Goal: Transaction & Acquisition: Book appointment/travel/reservation

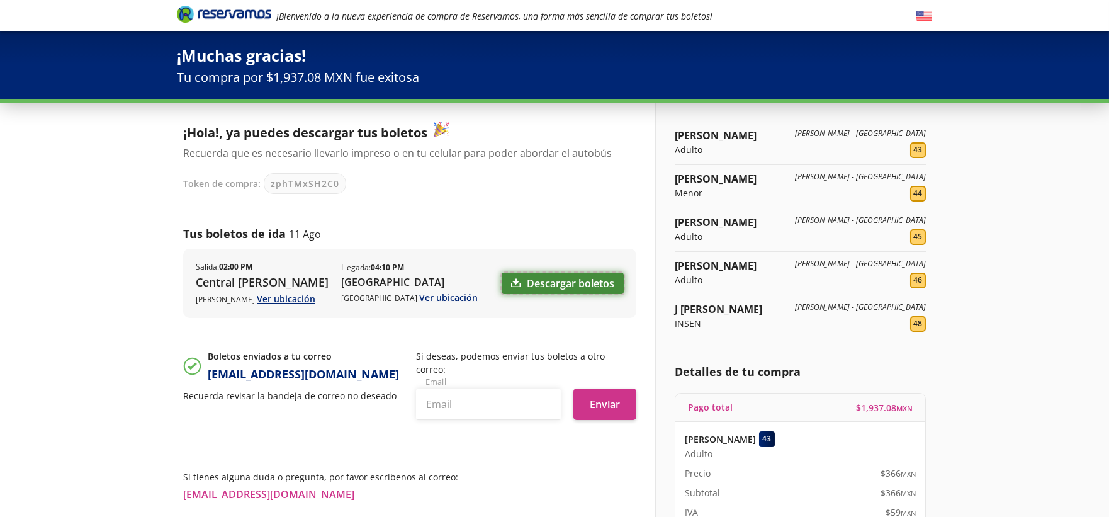
click at [545, 283] on link "Descargar boletos" at bounding box center [563, 283] width 122 height 21
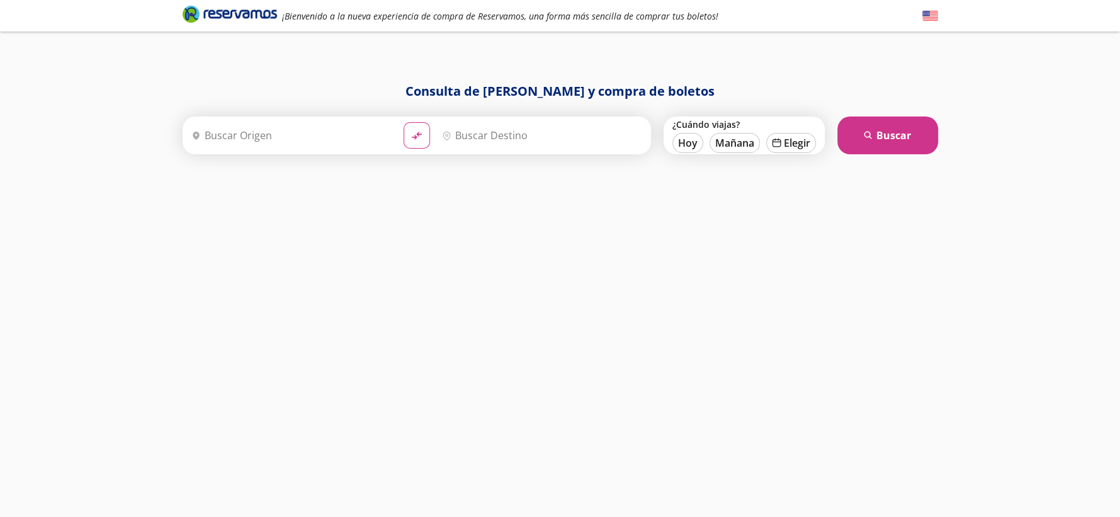
click at [228, 147] on input "Origen" at bounding box center [289, 135] width 207 height 31
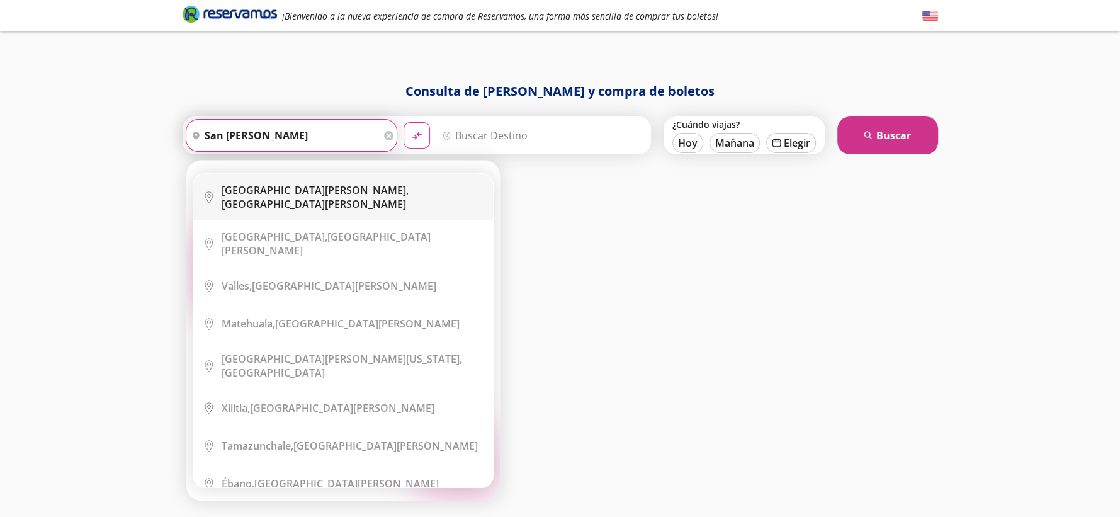
click at [255, 190] on b "[GEOGRAPHIC_DATA][PERSON_NAME]," at bounding box center [315, 190] width 187 height 14
type input "San Luis Potosí, San Luis Potosí"
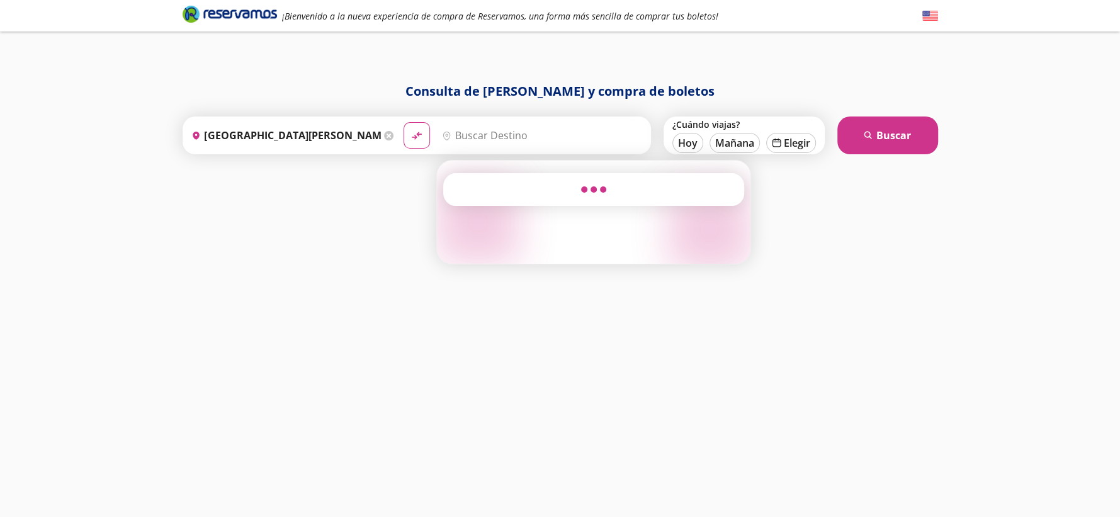
click at [501, 135] on input "Destino" at bounding box center [540, 135] width 207 height 31
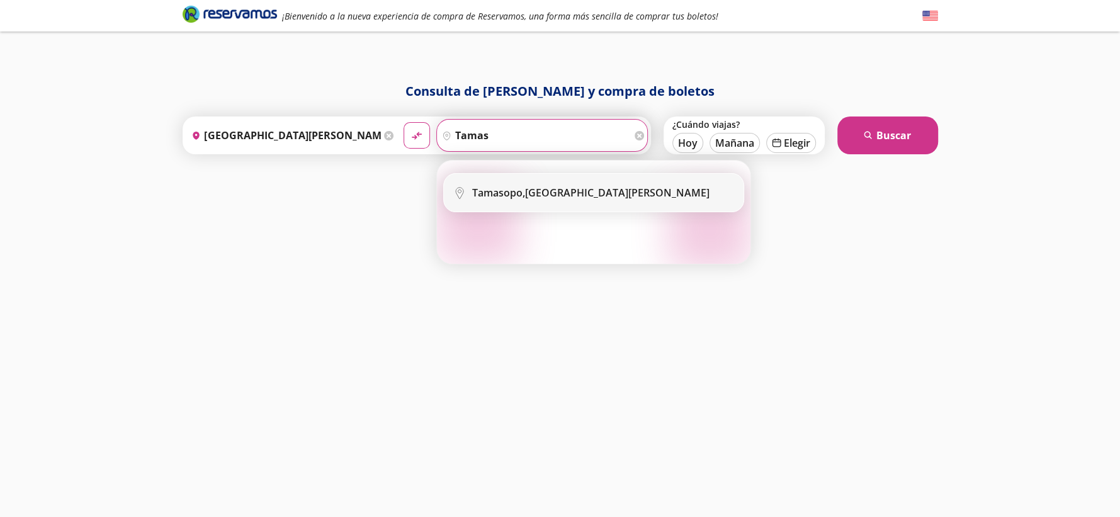
click at [574, 195] on div "Tamasopo, San Luis Potosí" at bounding box center [590, 193] width 237 height 14
type input "Tamasopo, San Luis Potosí"
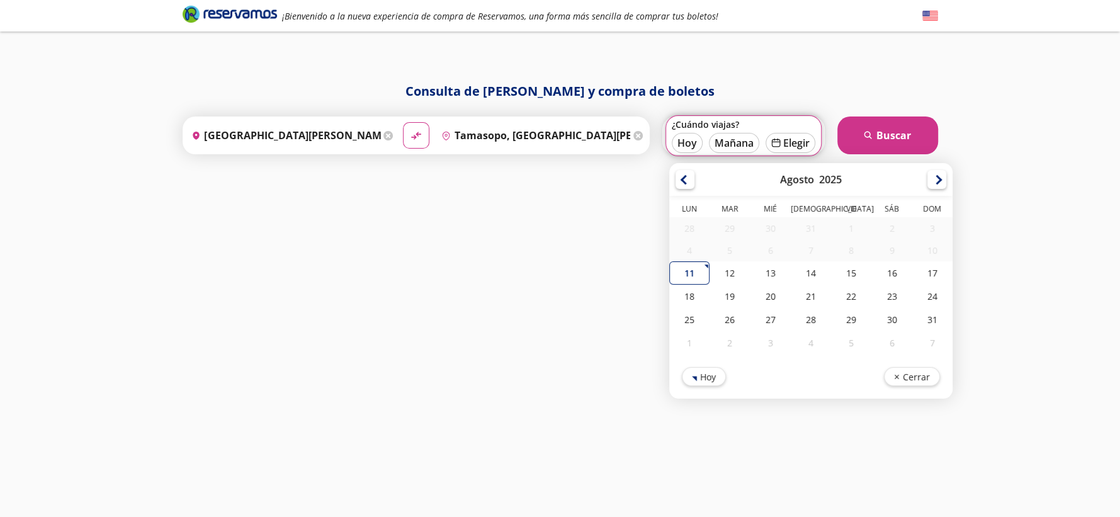
drag, startPoint x: 691, startPoint y: 143, endPoint x: 726, endPoint y: 143, distance: 35.2
click at [692, 143] on button "Hoy" at bounding box center [687, 143] width 31 height 20
type input "11-Ago-25"
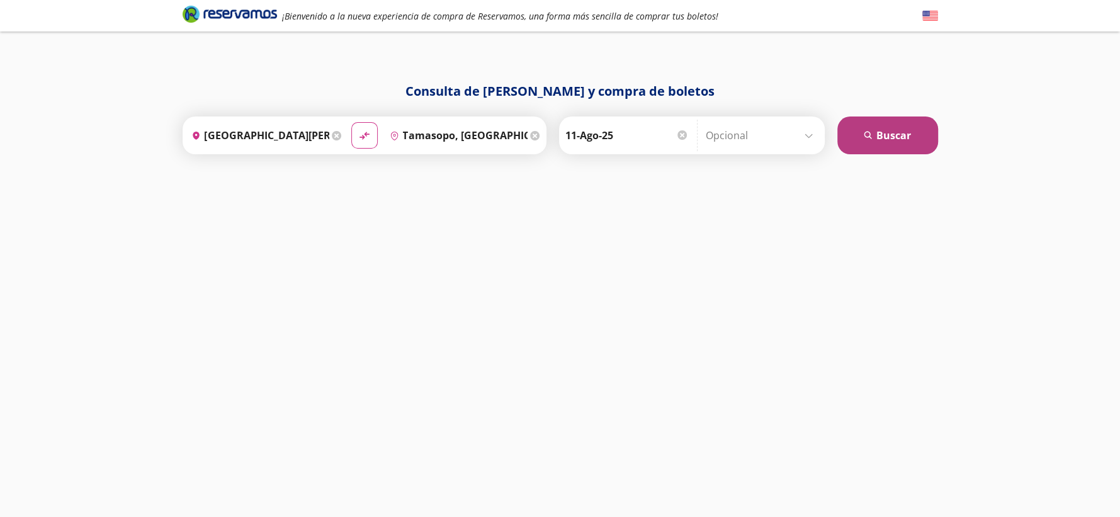
click at [933, 128] on button "search Buscar" at bounding box center [887, 135] width 101 height 38
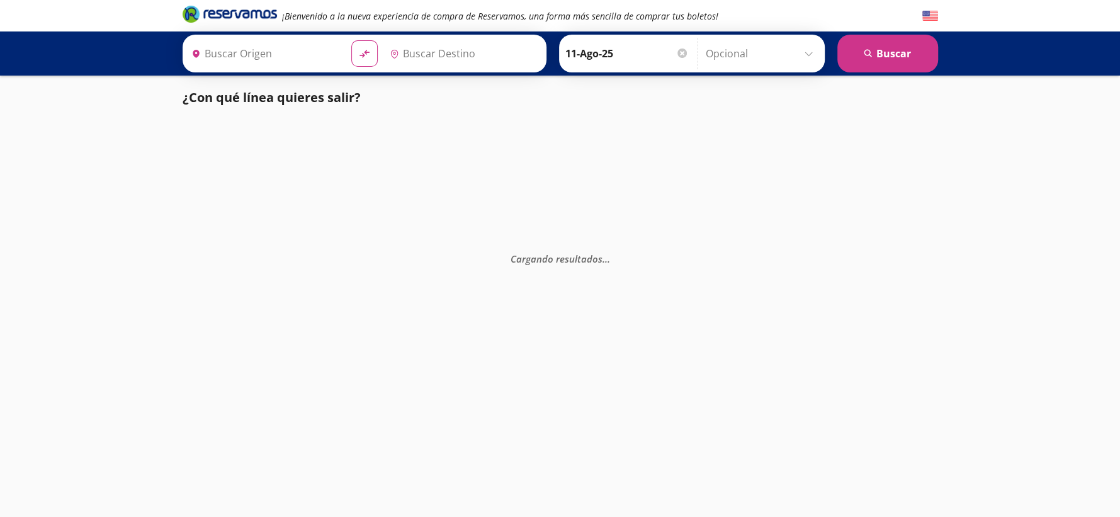
type input "San Luis Potosí, San Luis Potosí"
type input "Tamasopo, San Luis Potosí"
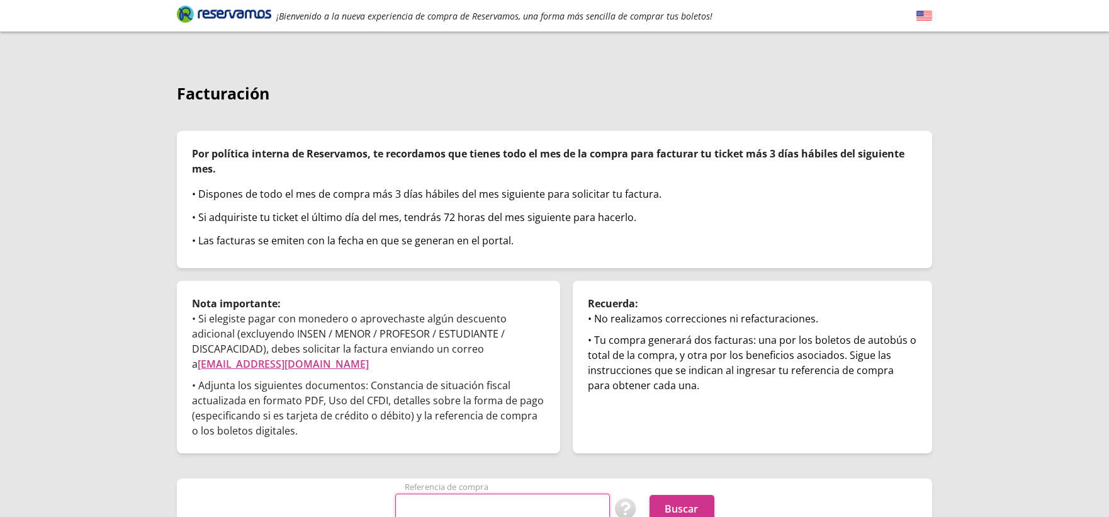
click at [480, 493] on input "Referencia de compra" at bounding box center [502, 508] width 215 height 31
paste input "SPGdFgZqE5s"
type input "SPGdFgZqE5s"
click at [665, 495] on button "Buscar" at bounding box center [682, 509] width 65 height 28
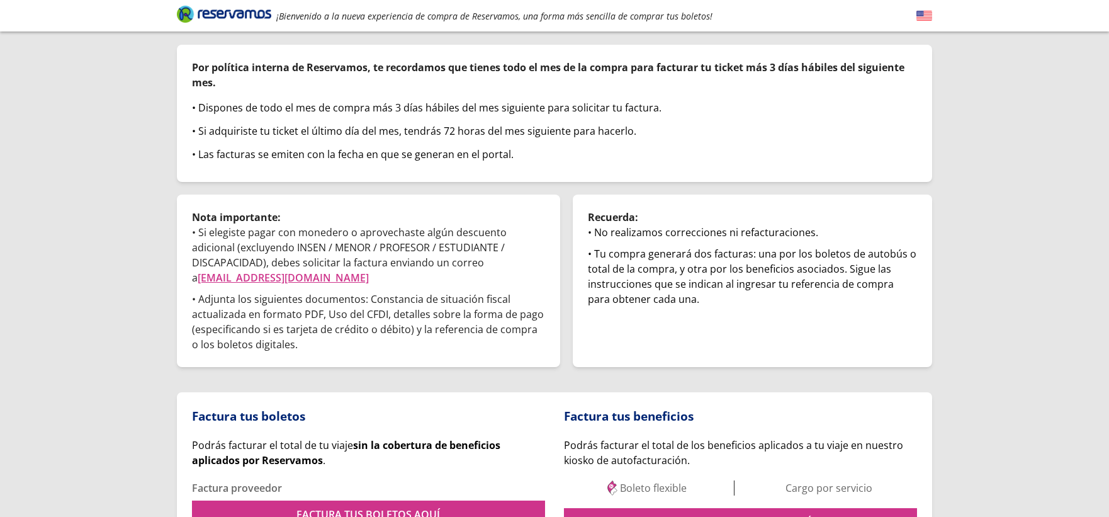
scroll to position [193, 0]
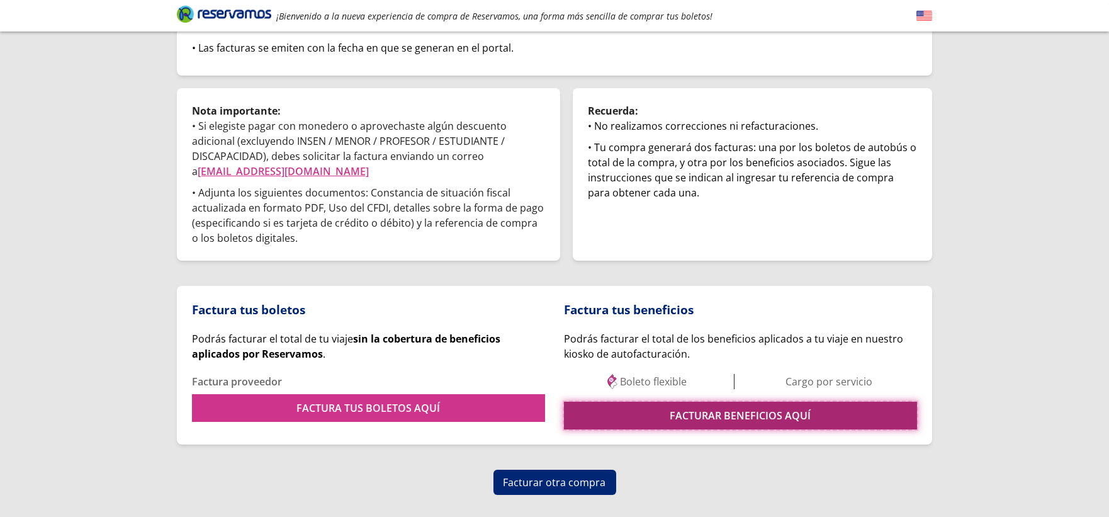
click at [648, 402] on link "FACTURAR BENEFICIOS AQUÍ" at bounding box center [740, 416] width 353 height 28
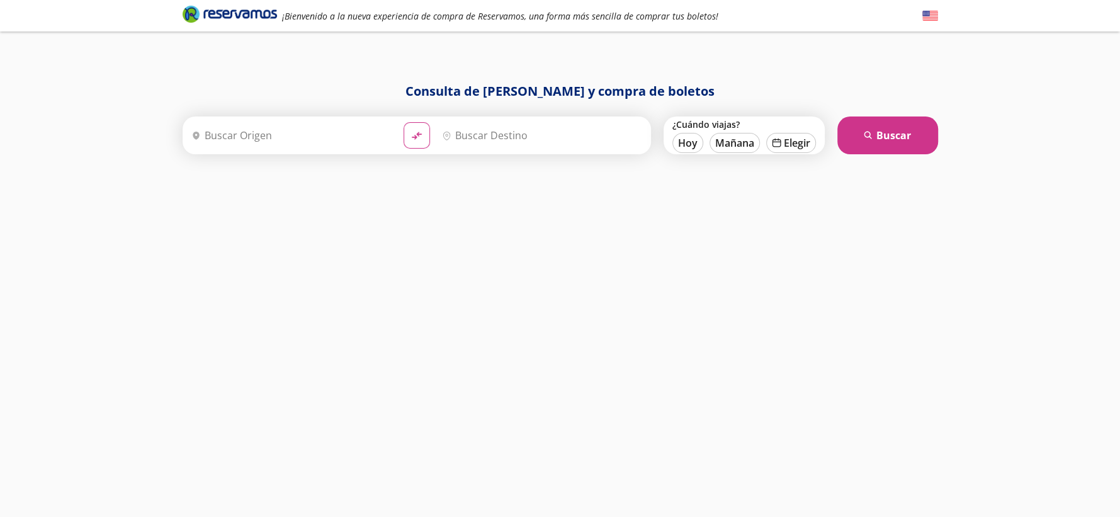
click at [299, 141] on input "Origen" at bounding box center [289, 135] width 207 height 31
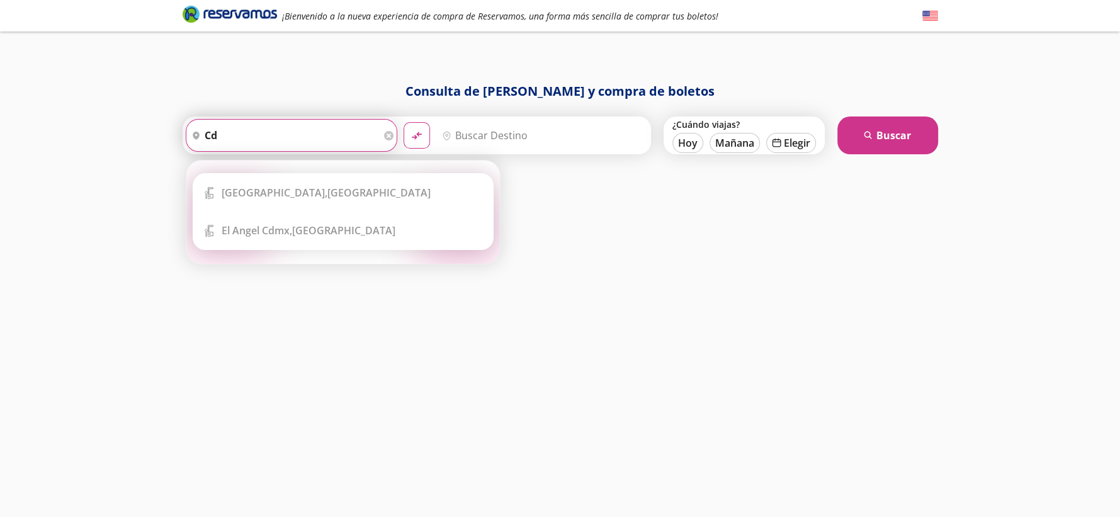
type input "c"
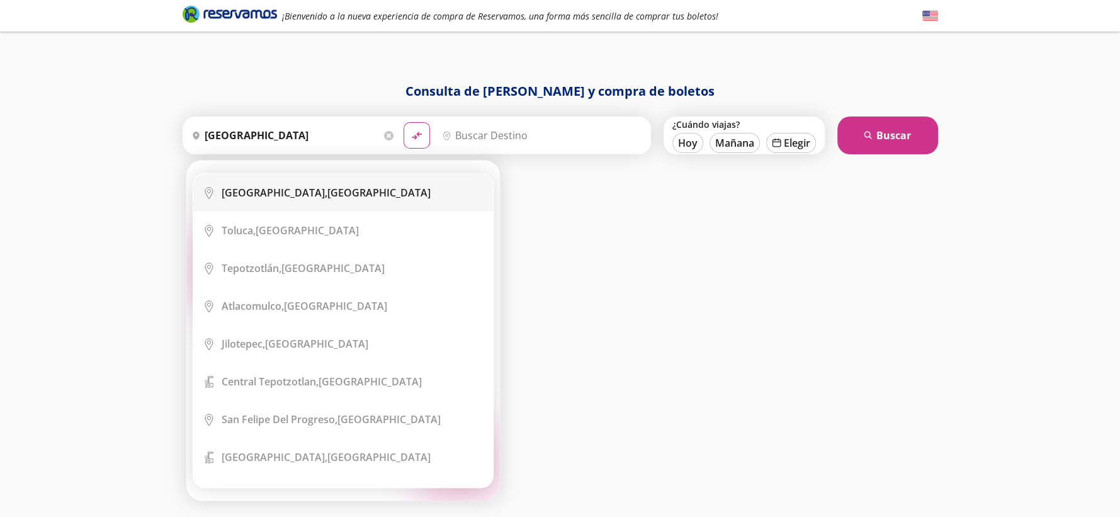
click at [304, 198] on b "Ciudad de México," at bounding box center [275, 193] width 106 height 14
type input "Ciudad de México, Distrito Federal"
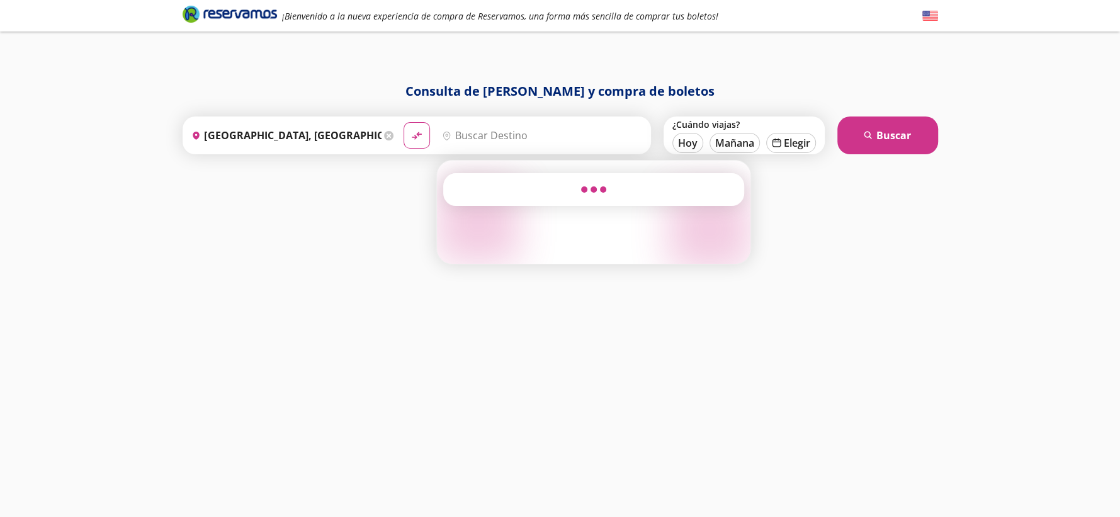
click at [472, 138] on input "Destino" at bounding box center [540, 135] width 207 height 31
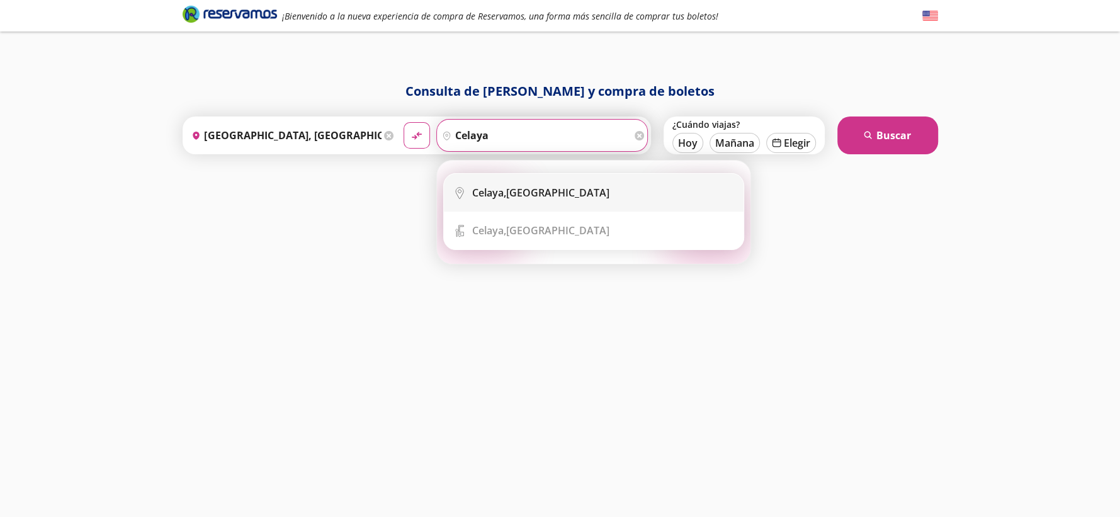
click at [569, 202] on li "City Icon Celaya, Guanajuato" at bounding box center [594, 193] width 300 height 38
type input "Celaya, Guanajuato"
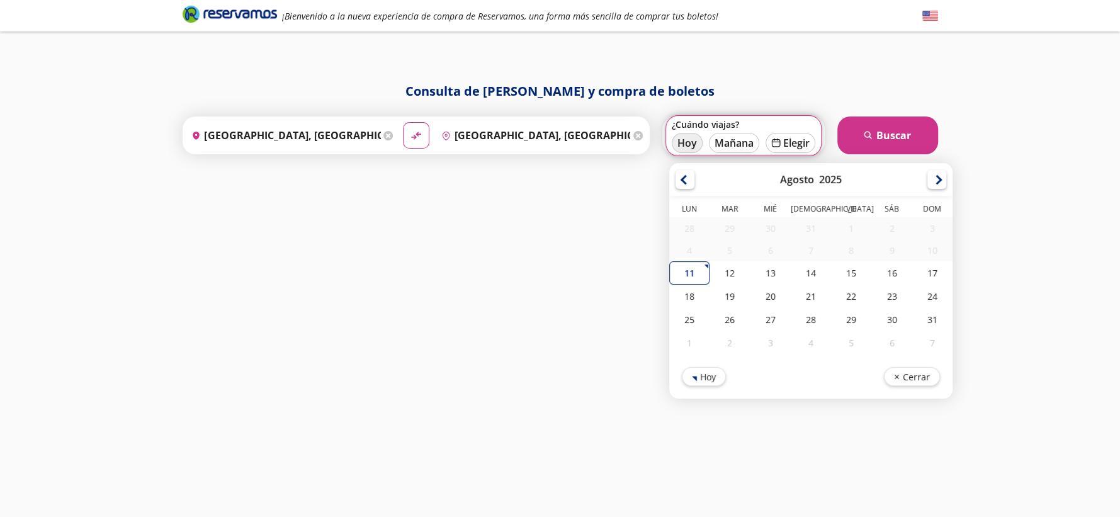
click at [680, 140] on button "Hoy" at bounding box center [687, 143] width 31 height 20
type input "11-Ago-25"
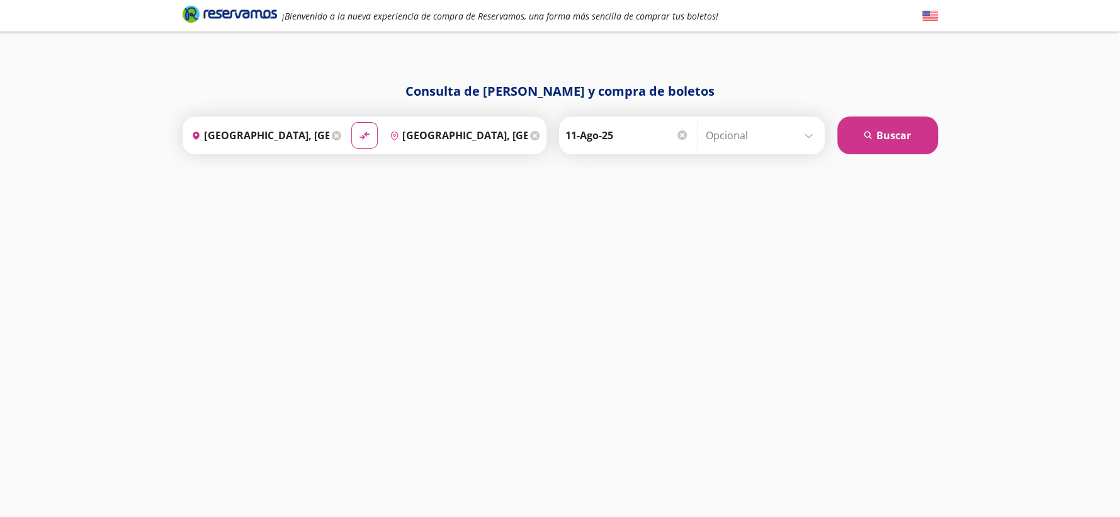
click at [720, 135] on input "Opcional" at bounding box center [762, 135] width 113 height 31
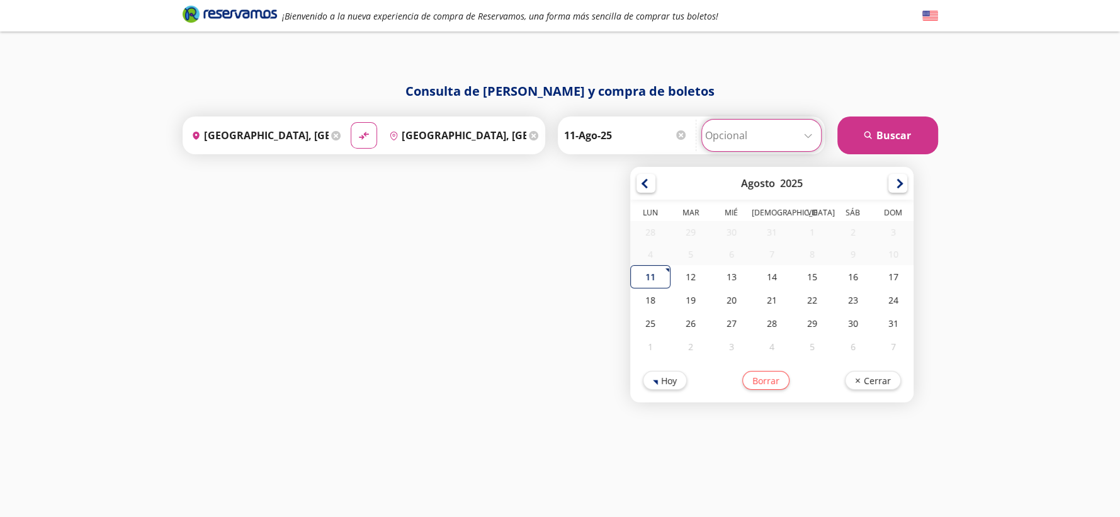
click at [650, 276] on div "11" at bounding box center [650, 276] width 40 height 23
type input "11-Ago-25"
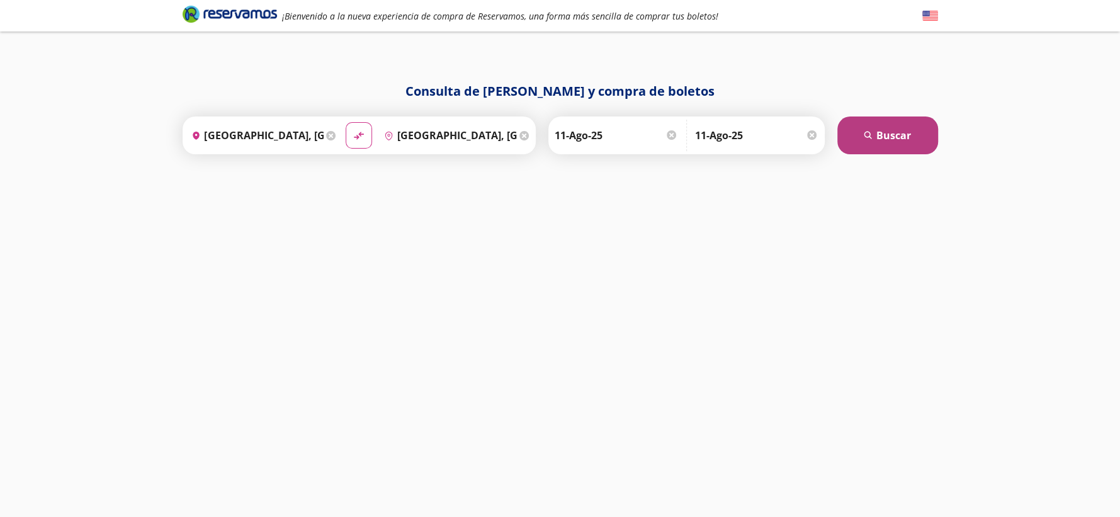
click at [909, 120] on button "search Buscar" at bounding box center [887, 135] width 101 height 38
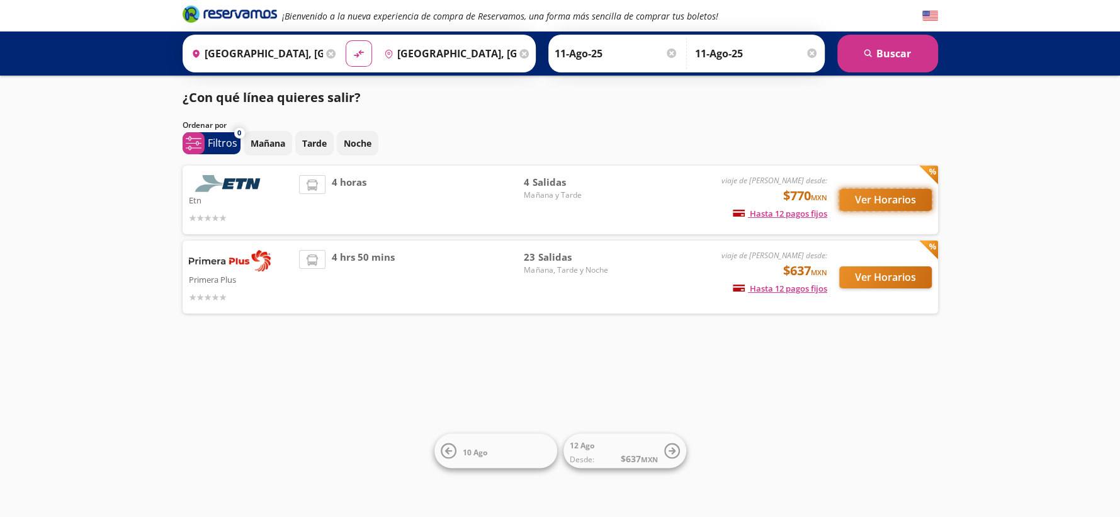
click at [842, 198] on button "Ver Horarios" at bounding box center [885, 200] width 93 height 22
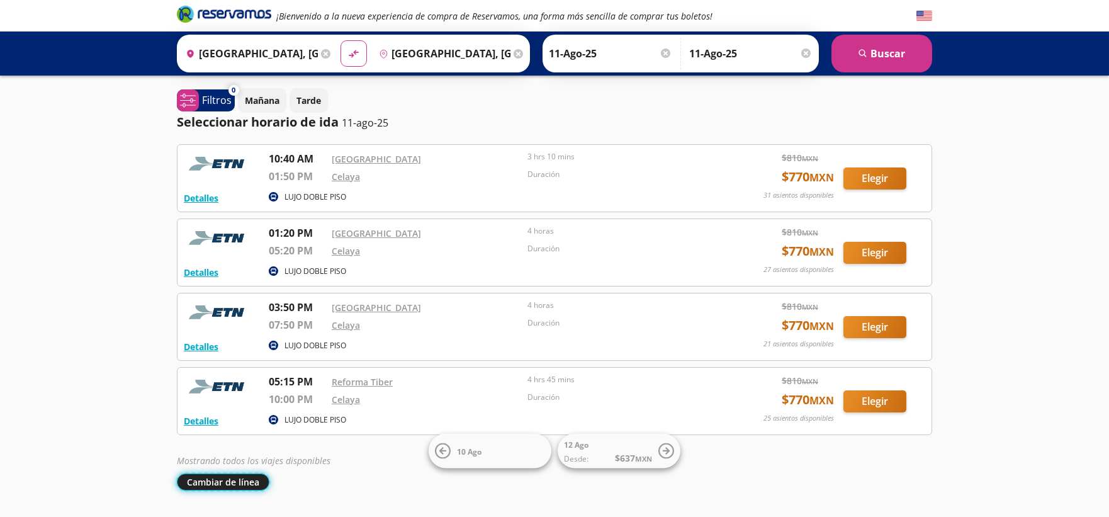
click at [239, 482] on button "Cambiar de línea" at bounding box center [223, 481] width 93 height 17
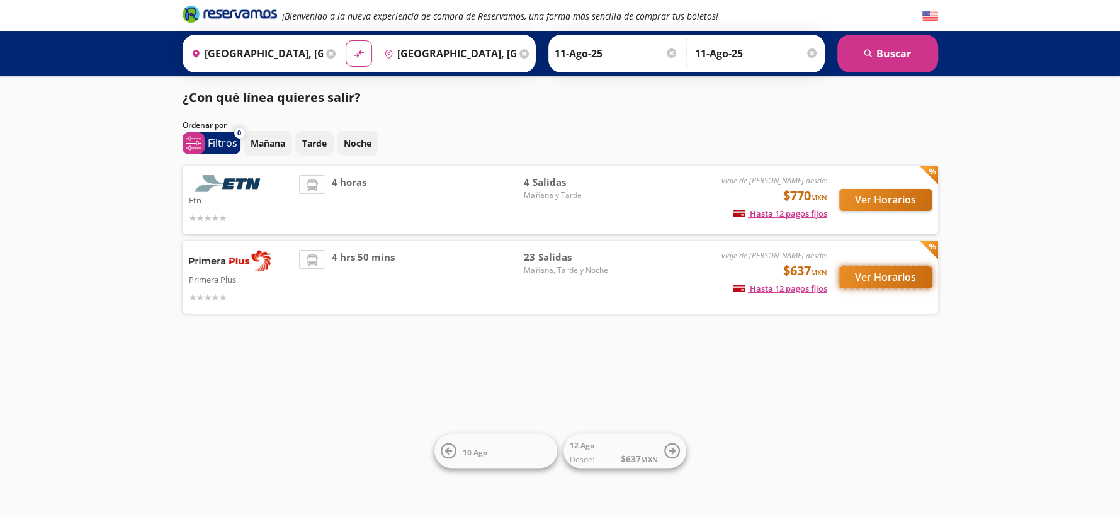
click at [857, 274] on button "Ver Horarios" at bounding box center [885, 277] width 93 height 22
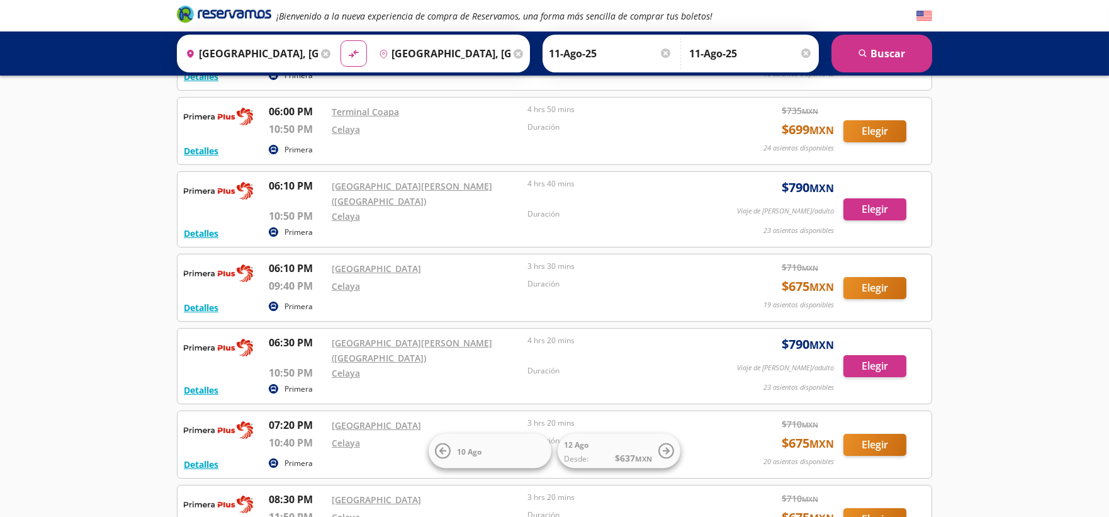
scroll to position [1334, 0]
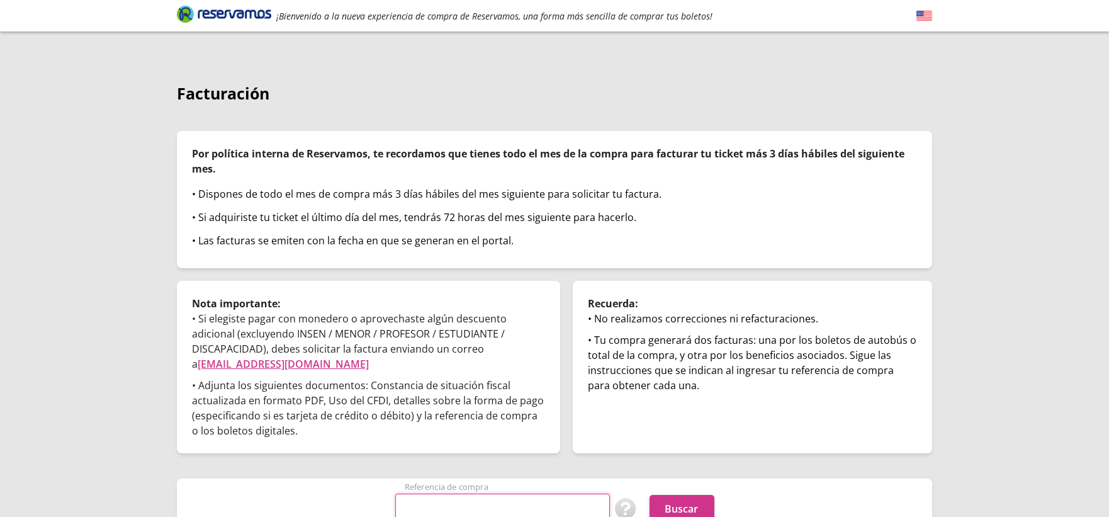
drag, startPoint x: 499, startPoint y: 488, endPoint x: 623, endPoint y: 478, distance: 125.0
click at [499, 493] on input "Referencia de compra" at bounding box center [502, 508] width 215 height 31
paste input "hAmUva8TObA"
type input "hAmUva8TObA"
drag, startPoint x: 981, startPoint y: 332, endPoint x: 969, endPoint y: 332, distance: 12.6
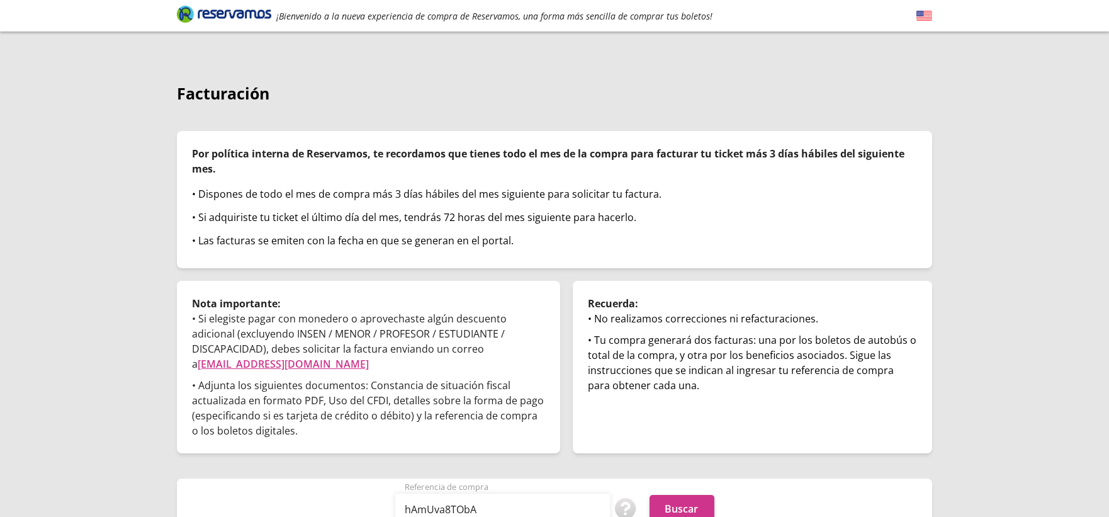
click at [979, 332] on div "¡Bienvenido a la nueva experiencia de compra de Reservamos, una forma más senci…" at bounding box center [554, 289] width 1109 height 578
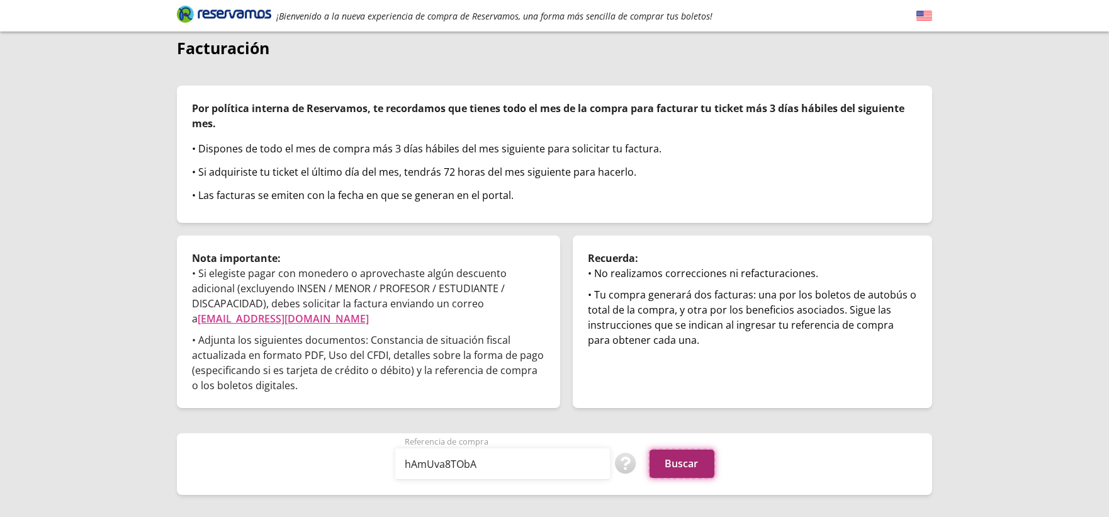
click at [689, 458] on button "Buscar" at bounding box center [682, 463] width 65 height 28
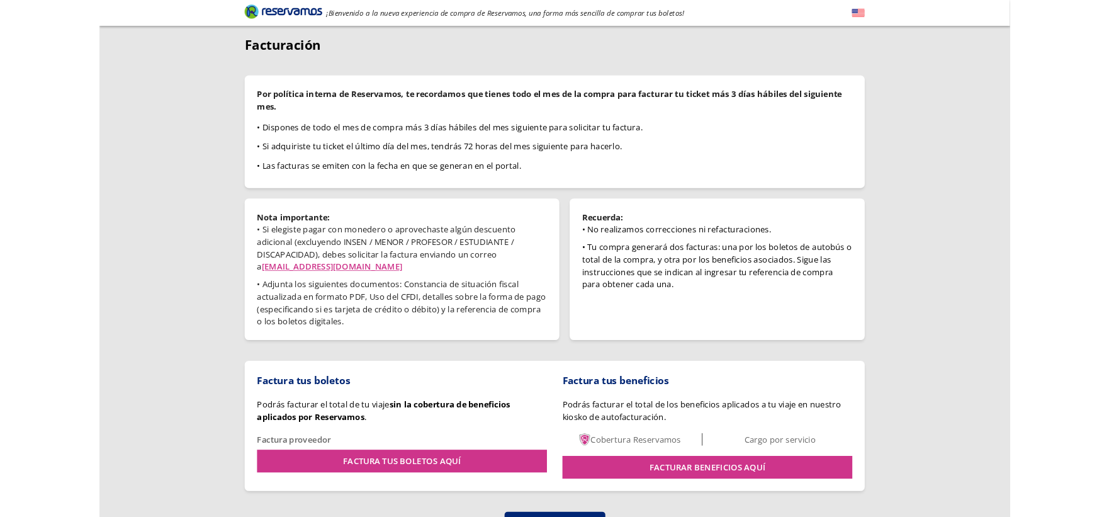
scroll to position [42, 0]
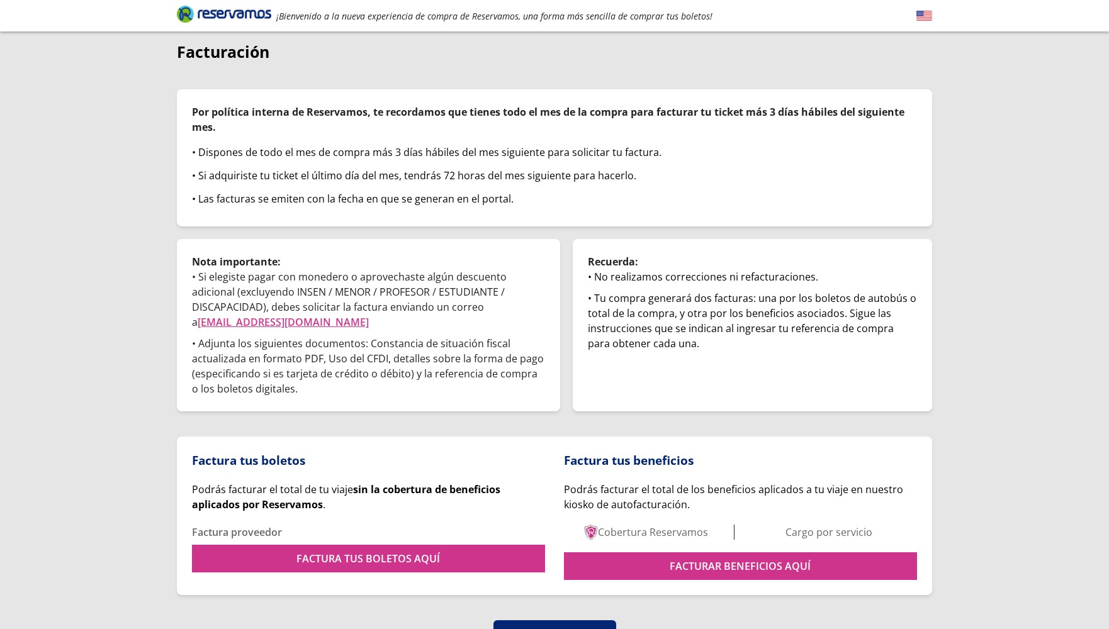
click at [999, 257] on div "¡Bienvenido a la nueva experiencia de compra de Reservamos, una forma más senci…" at bounding box center [554, 320] width 1109 height 725
